Goal: Task Accomplishment & Management: Manage account settings

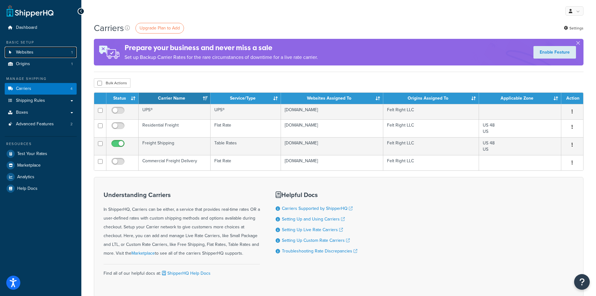
click at [25, 50] on span "Websites" at bounding box center [25, 52] width 18 height 5
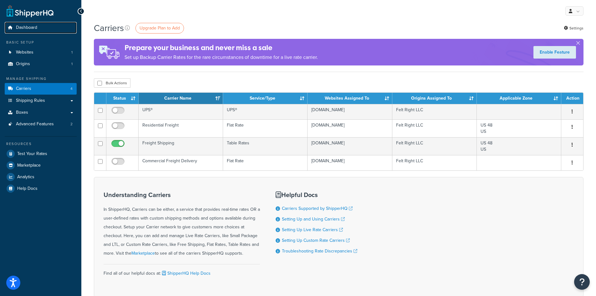
click at [28, 24] on link "Dashboard" at bounding box center [41, 28] width 72 height 12
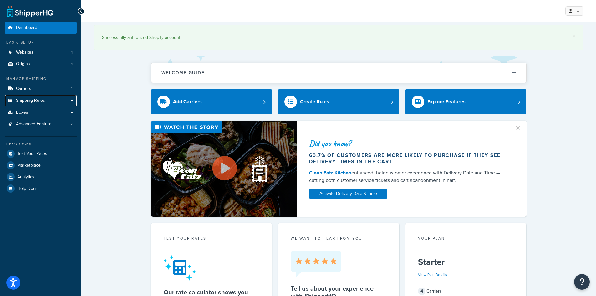
click at [34, 100] on span "Shipping Rules" at bounding box center [30, 100] width 29 height 5
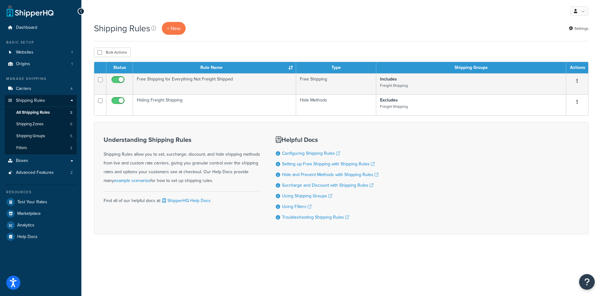
click at [175, 81] on td "Free Shipping for Everything Not Freight Shipped" at bounding box center [214, 83] width 163 height 21
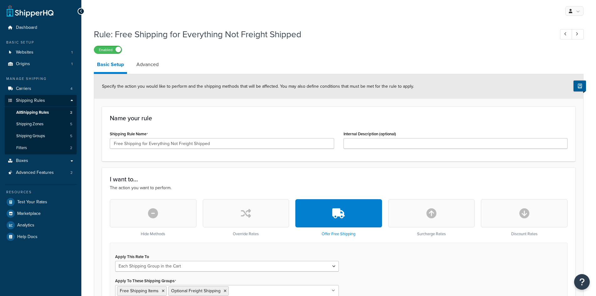
select select "SHIPPING_GROUP"
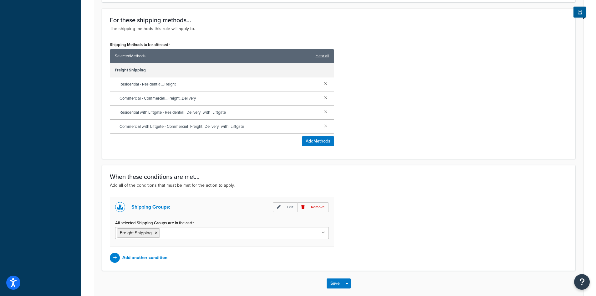
scroll to position [372, 0]
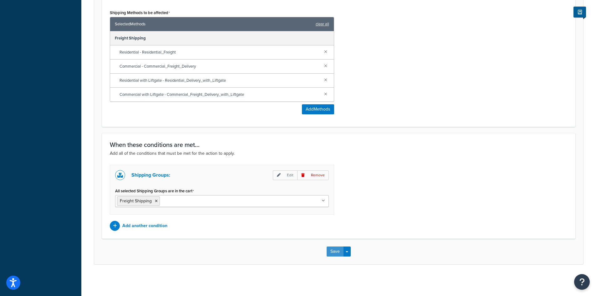
click at [335, 250] on button "Save" at bounding box center [335, 251] width 17 height 10
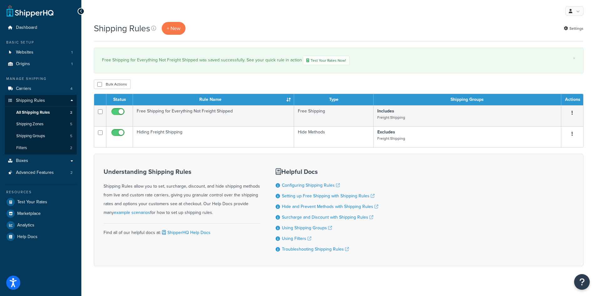
click at [153, 133] on td "Hiding Freight Shipping" at bounding box center [213, 136] width 161 height 21
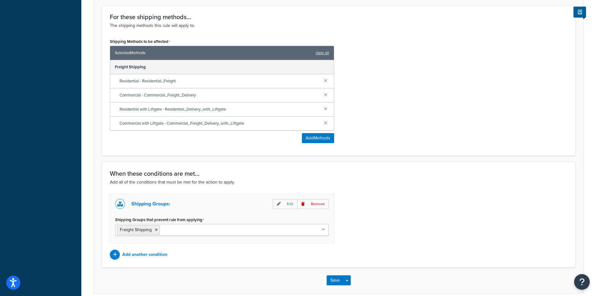
scroll to position [281, 0]
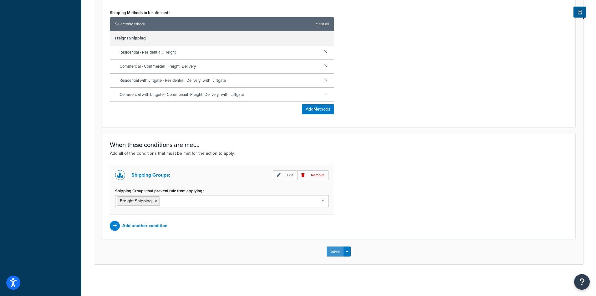
click at [334, 250] on button "Save" at bounding box center [335, 251] width 17 height 10
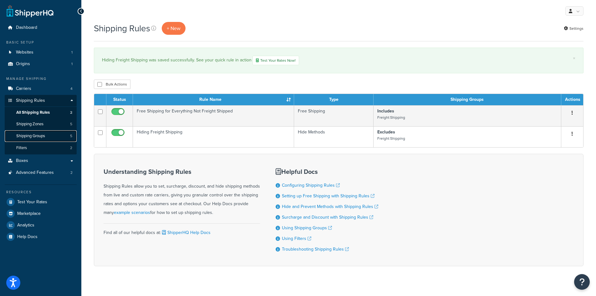
click at [35, 136] on span "Shipping Groups" at bounding box center [30, 135] width 29 height 5
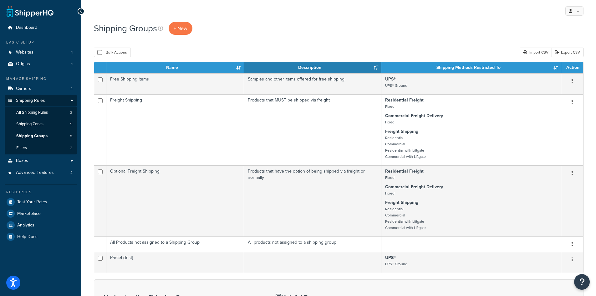
click at [193, 86] on td "Free Shipping Items" at bounding box center [175, 83] width 138 height 21
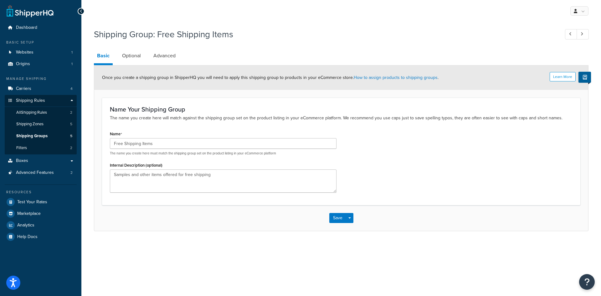
click at [133, 54] on link "Optional" at bounding box center [131, 55] width 25 height 15
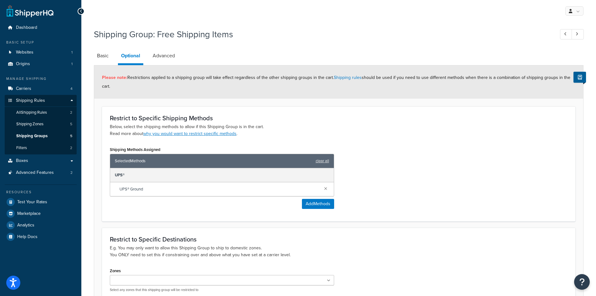
click at [167, 55] on link "Advanced" at bounding box center [164, 55] width 28 height 15
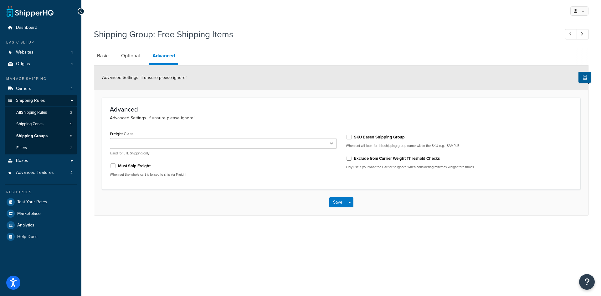
click at [105, 55] on link "Basic" at bounding box center [103, 55] width 18 height 15
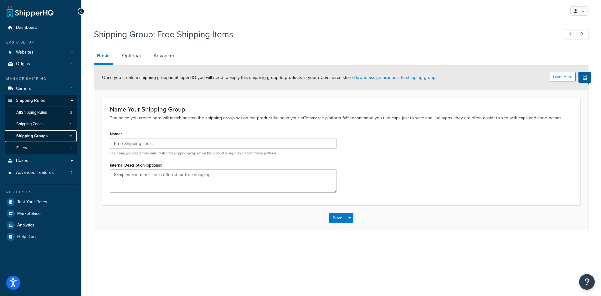
click at [35, 137] on span "Shipping Groups" at bounding box center [31, 135] width 31 height 5
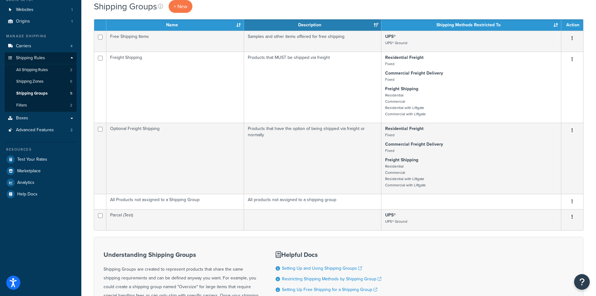
scroll to position [31, 0]
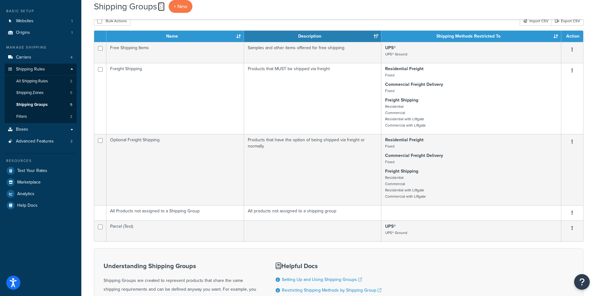
click at [160, 6] on icon at bounding box center [160, 6] width 5 height 5
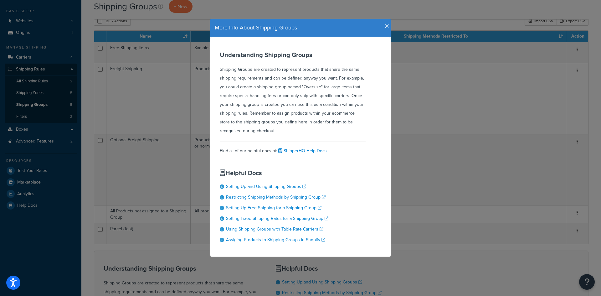
click at [385, 27] on icon "button" at bounding box center [387, 26] width 4 height 6
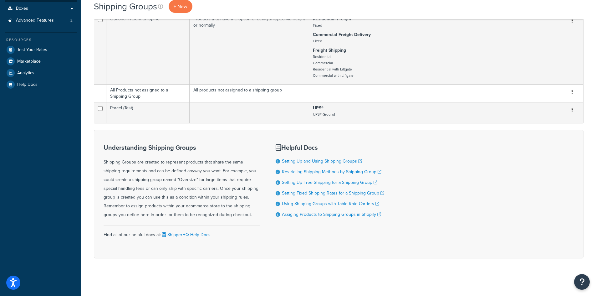
scroll to position [152, 0]
